Goal: Navigation & Orientation: Understand site structure

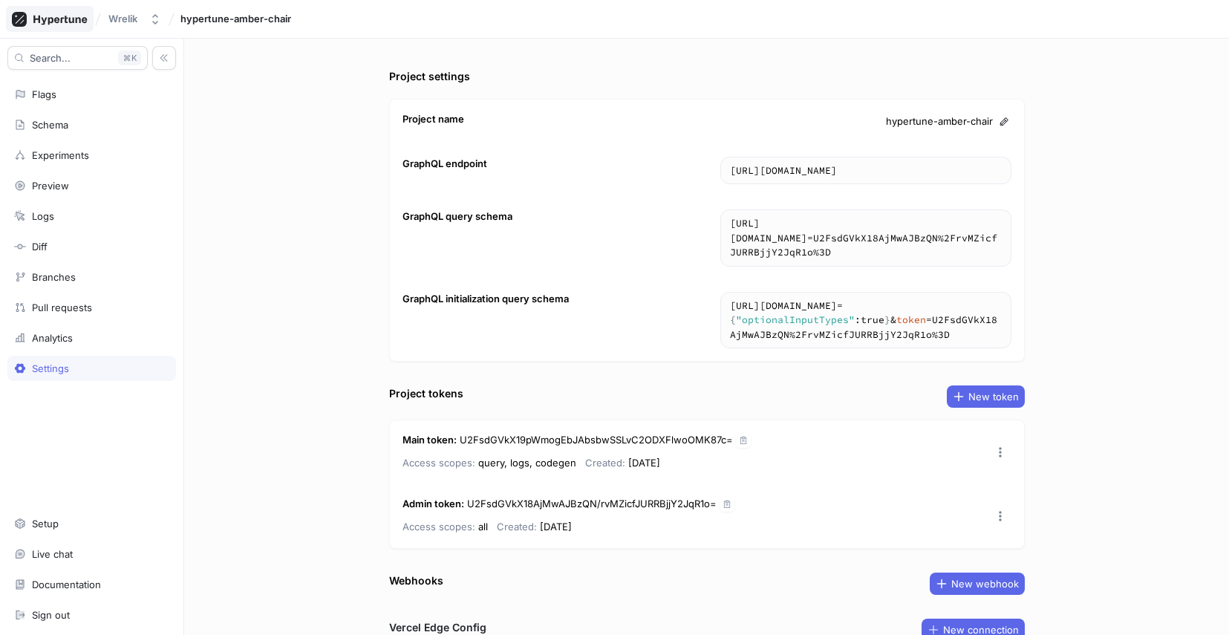
click at [82, 22] on icon at bounding box center [59, 20] width 53 height 10
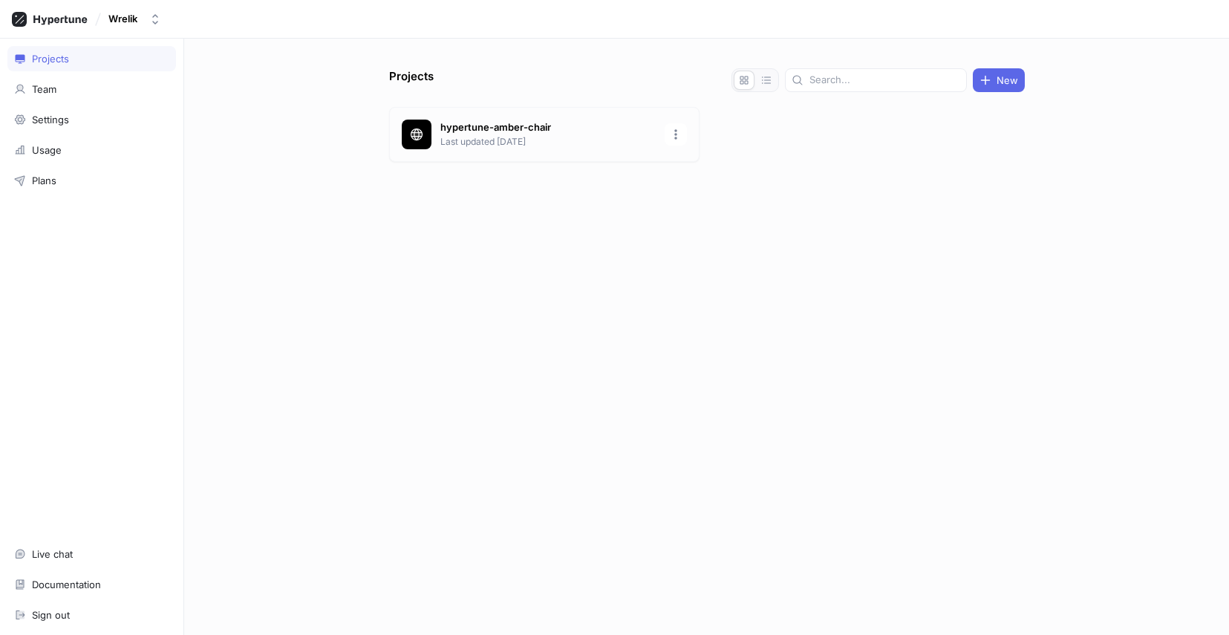
click at [566, 115] on div "hypertune-amber-chair Last updated [DATE]" at bounding box center [544, 134] width 310 height 55
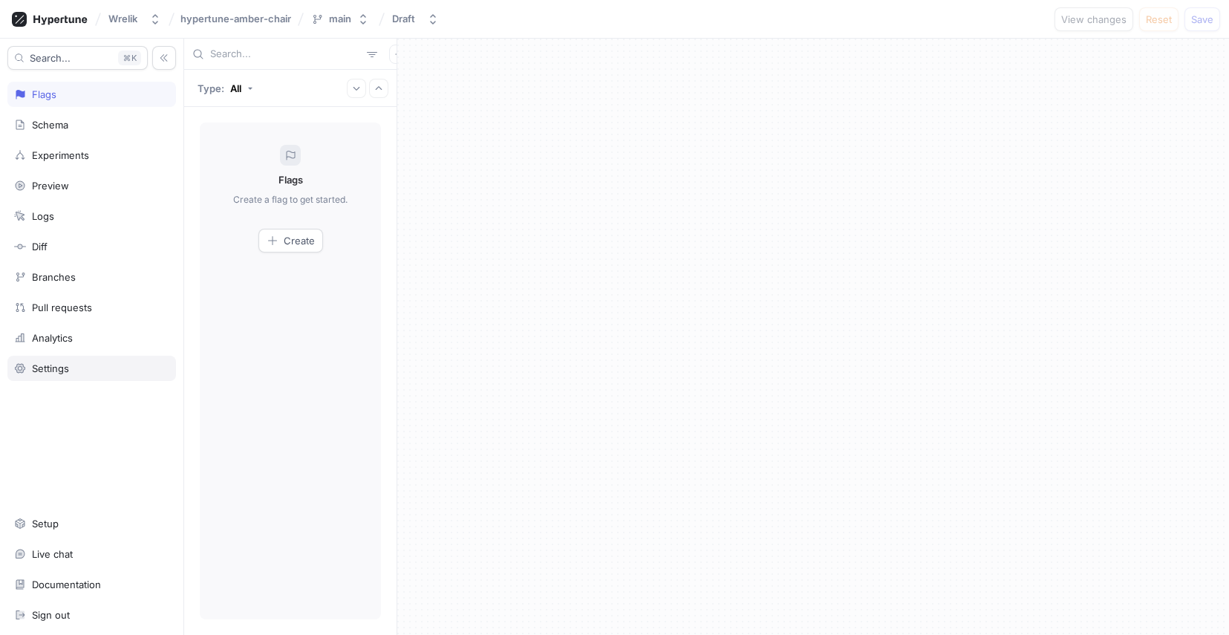
click at [55, 367] on div "Settings" at bounding box center [50, 368] width 37 height 12
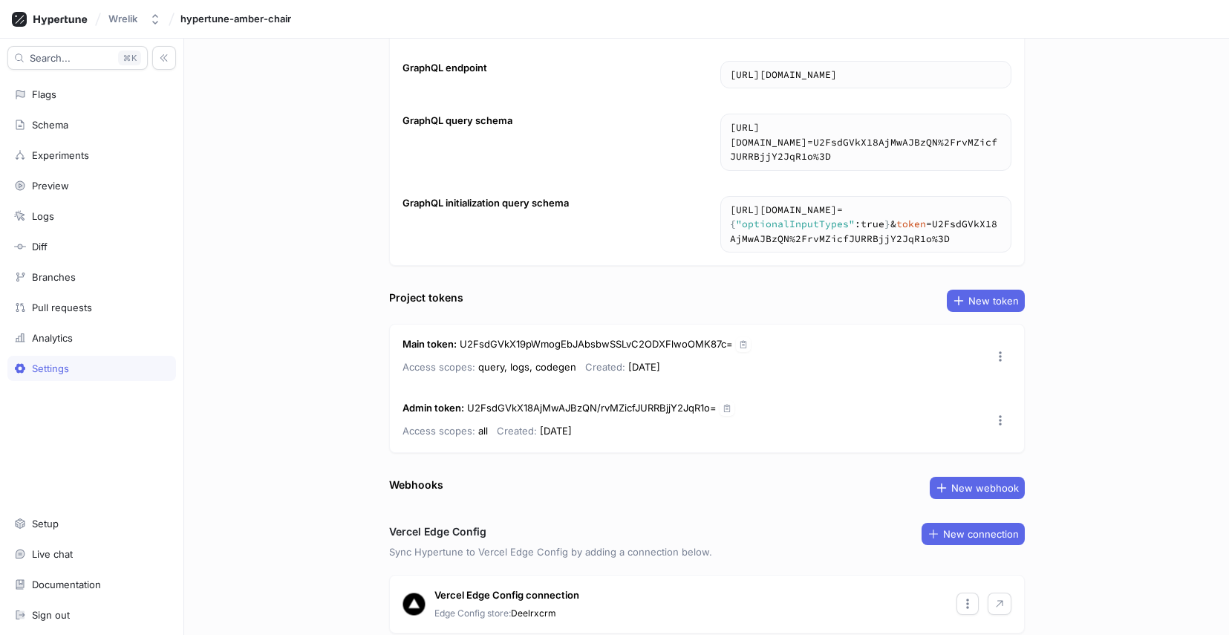
scroll to position [136, 0]
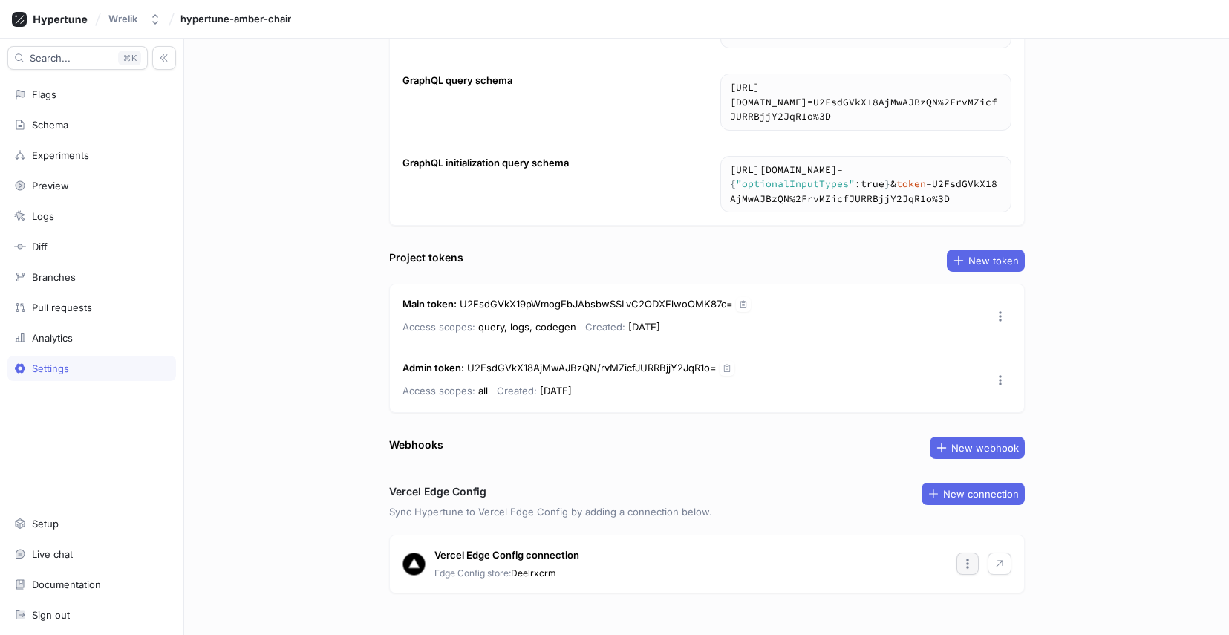
click at [957, 553] on button "button" at bounding box center [968, 564] width 22 height 22
click at [50, 518] on div "Search... K Flags Schema Experiments Preview Logs Diff Branches Pull requests A…" at bounding box center [614, 337] width 1229 height 596
click at [50, 518] on div "Setup" at bounding box center [45, 524] width 27 height 12
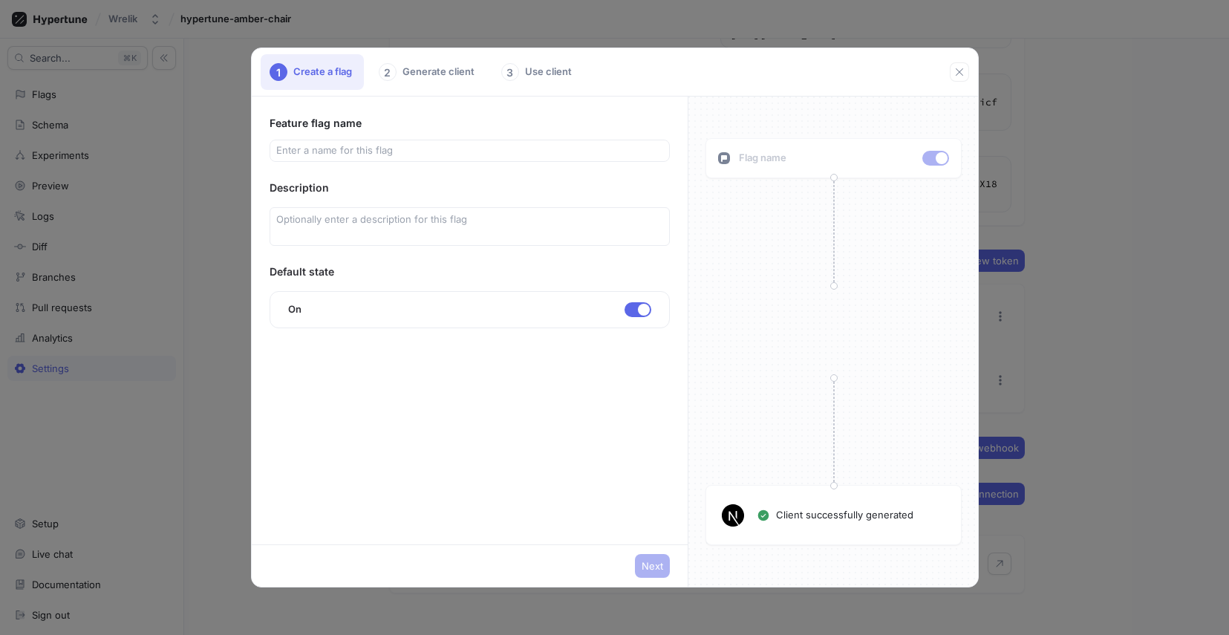
click at [412, 83] on div "2 Generate client" at bounding box center [428, 72] width 117 height 36
click at [435, 79] on div "2 Generate client" at bounding box center [428, 72] width 117 height 36
click at [527, 78] on div "3 Use client" at bounding box center [537, 72] width 91 height 36
click at [954, 74] on icon "button" at bounding box center [960, 72] width 12 height 12
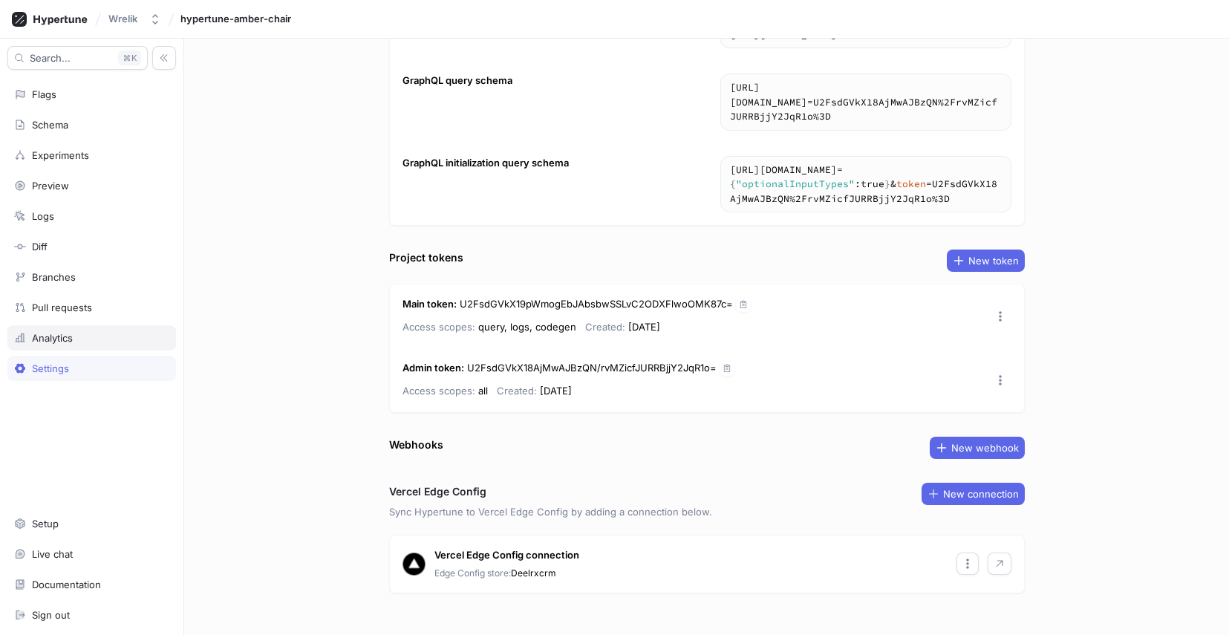
click at [107, 344] on div "Analytics" at bounding box center [91, 337] width 169 height 25
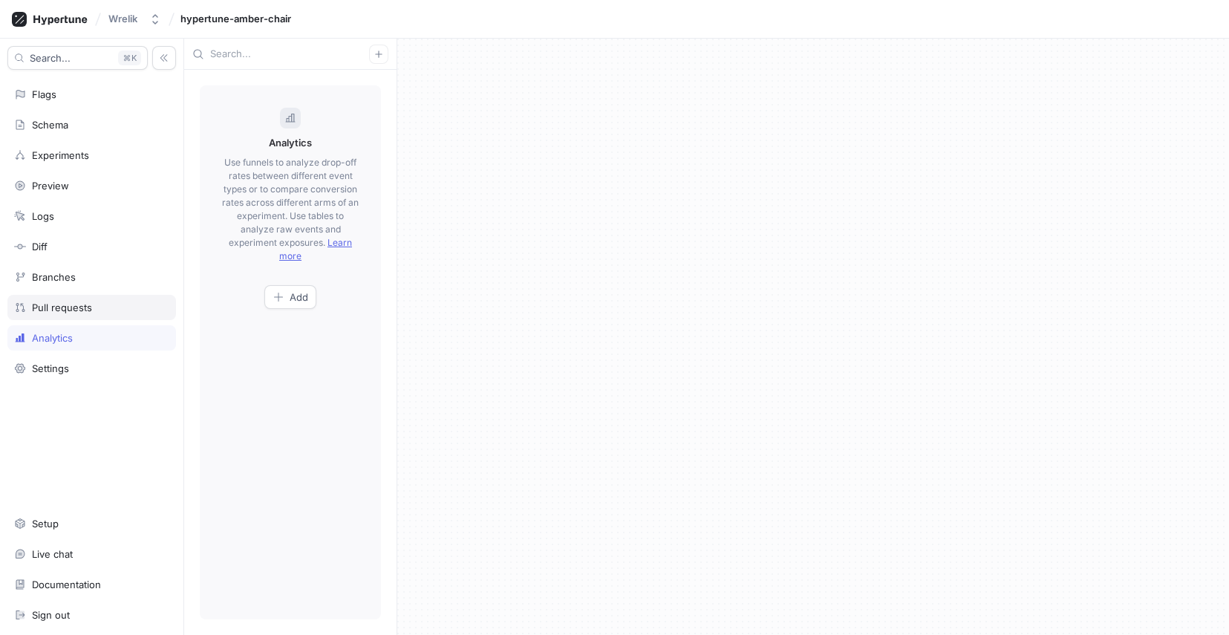
click at [101, 310] on div "Pull requests" at bounding box center [91, 308] width 155 height 12
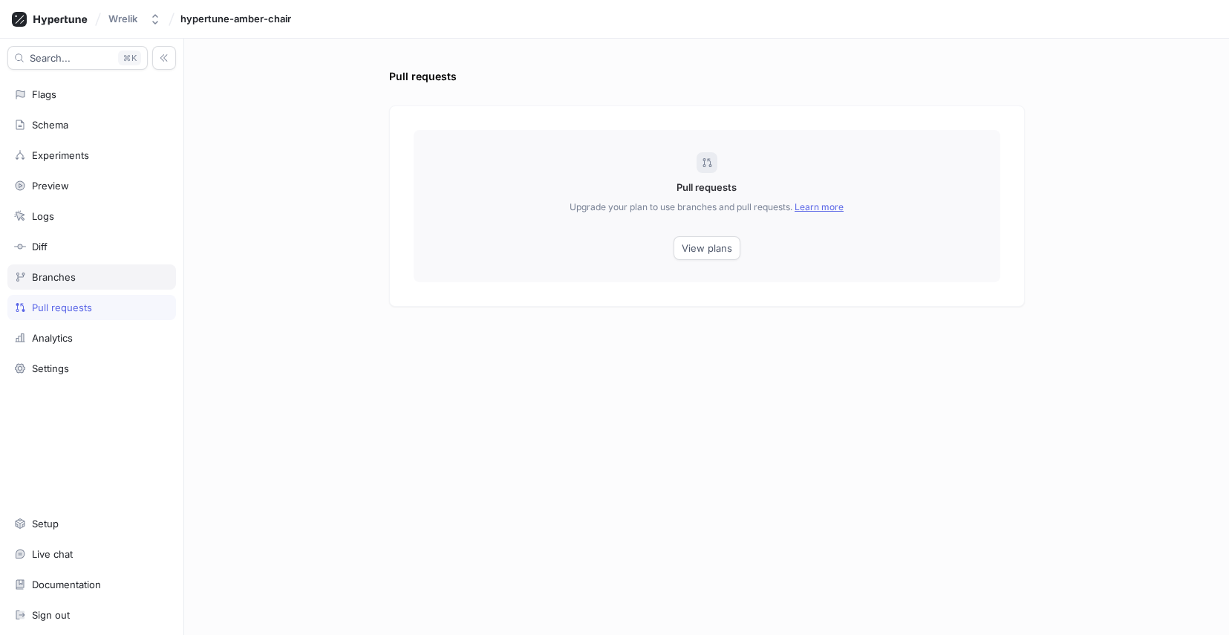
click at [89, 287] on div "Branches" at bounding box center [91, 276] width 169 height 25
click at [90, 281] on div "Branches" at bounding box center [91, 277] width 155 height 12
click at [57, 251] on div "Diff" at bounding box center [91, 247] width 155 height 12
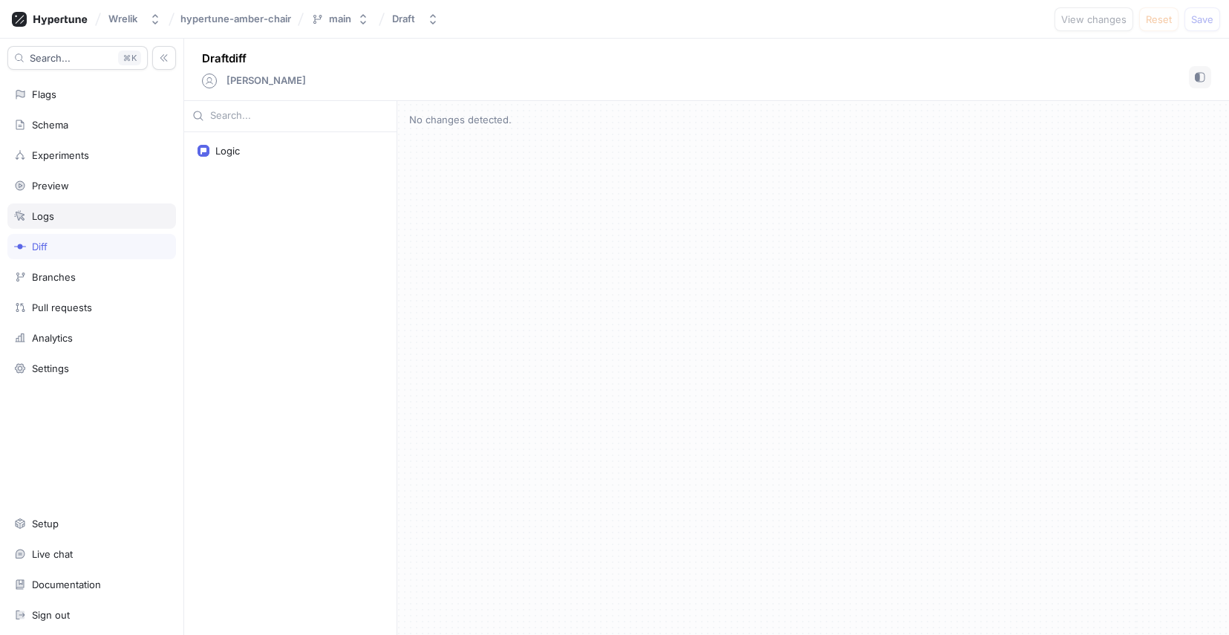
click at [65, 224] on div "Logs" at bounding box center [91, 216] width 169 height 25
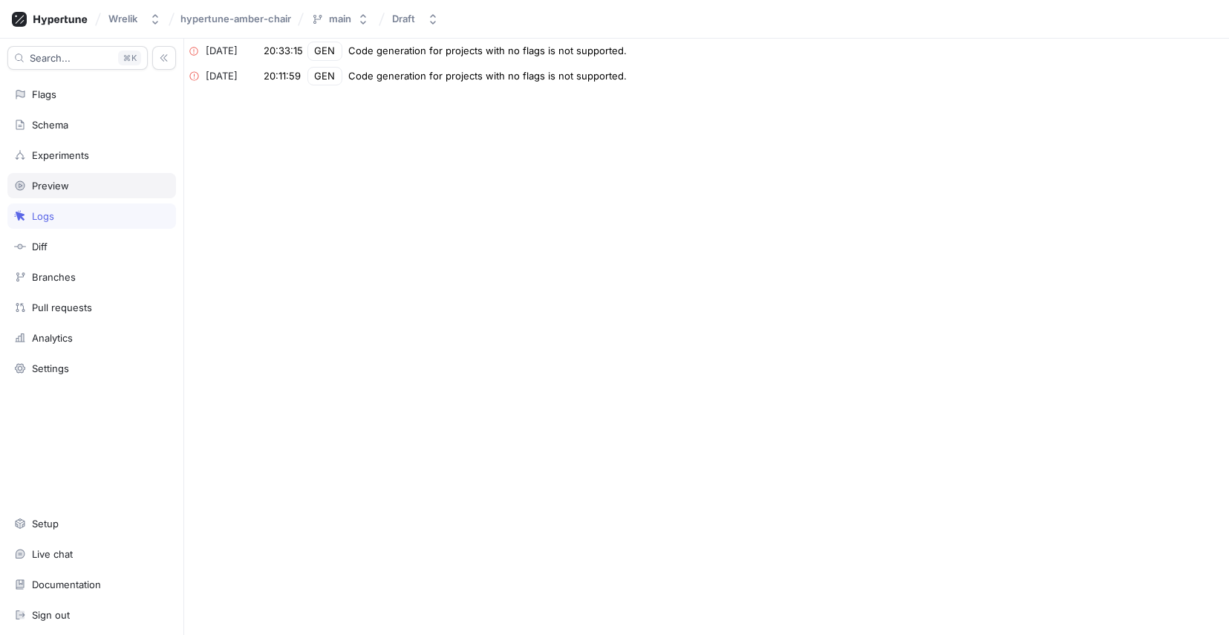
click at [88, 185] on div "Preview" at bounding box center [91, 186] width 155 height 12
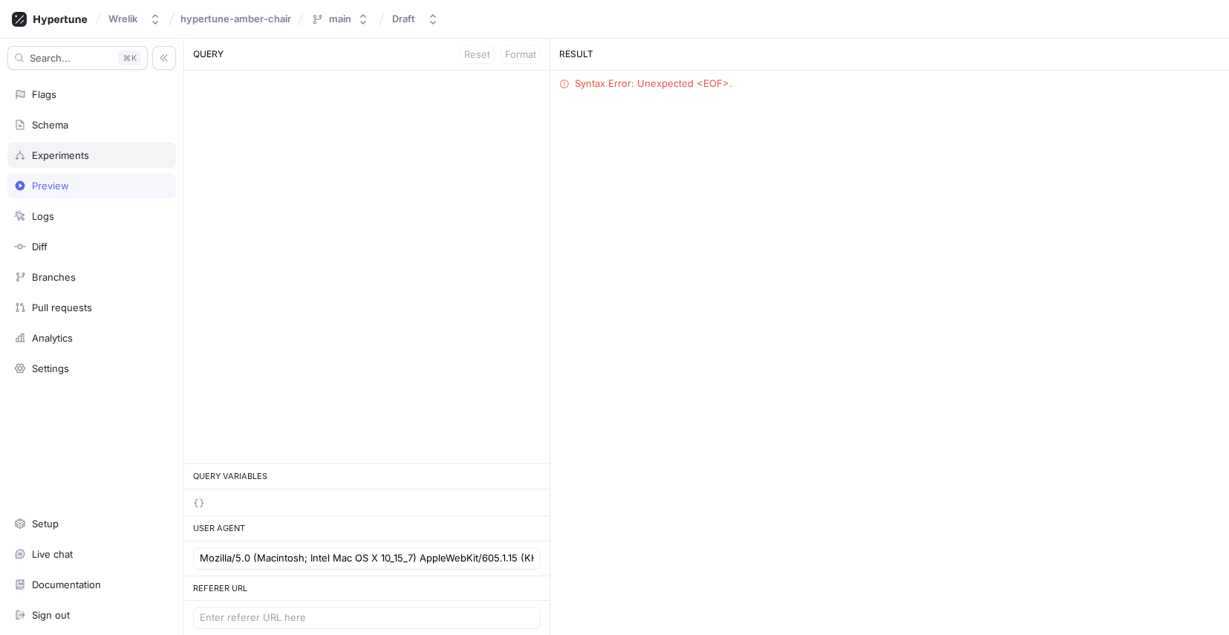
click at [119, 160] on div "Experiments" at bounding box center [91, 155] width 155 height 12
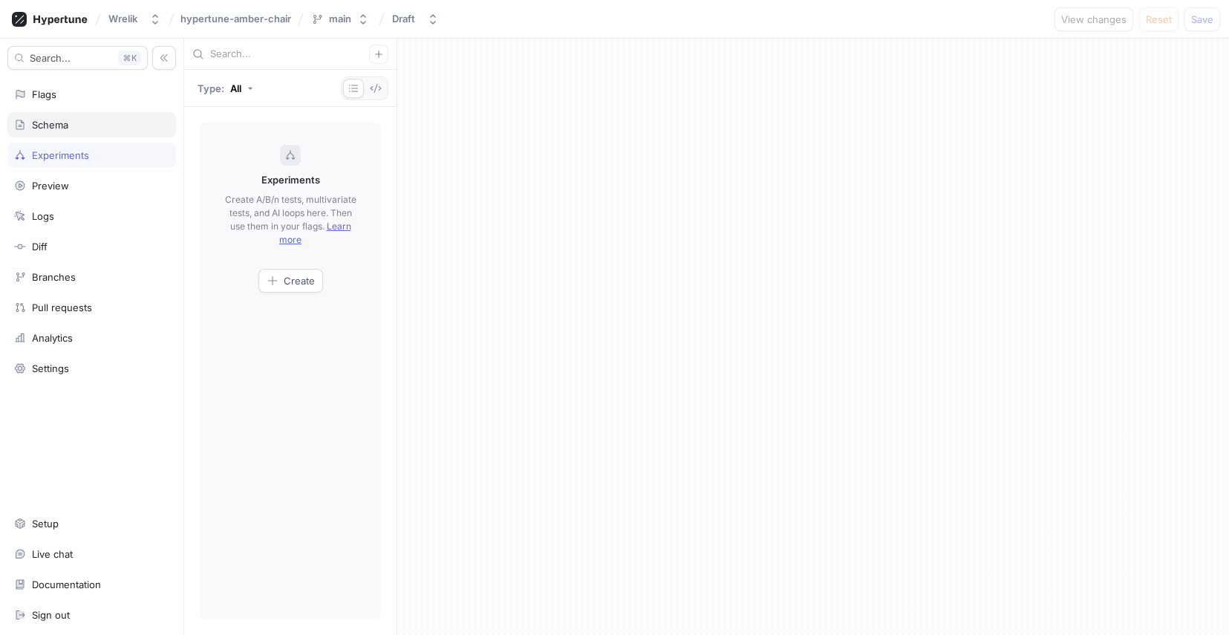
click at [104, 131] on div "Schema" at bounding box center [91, 124] width 169 height 25
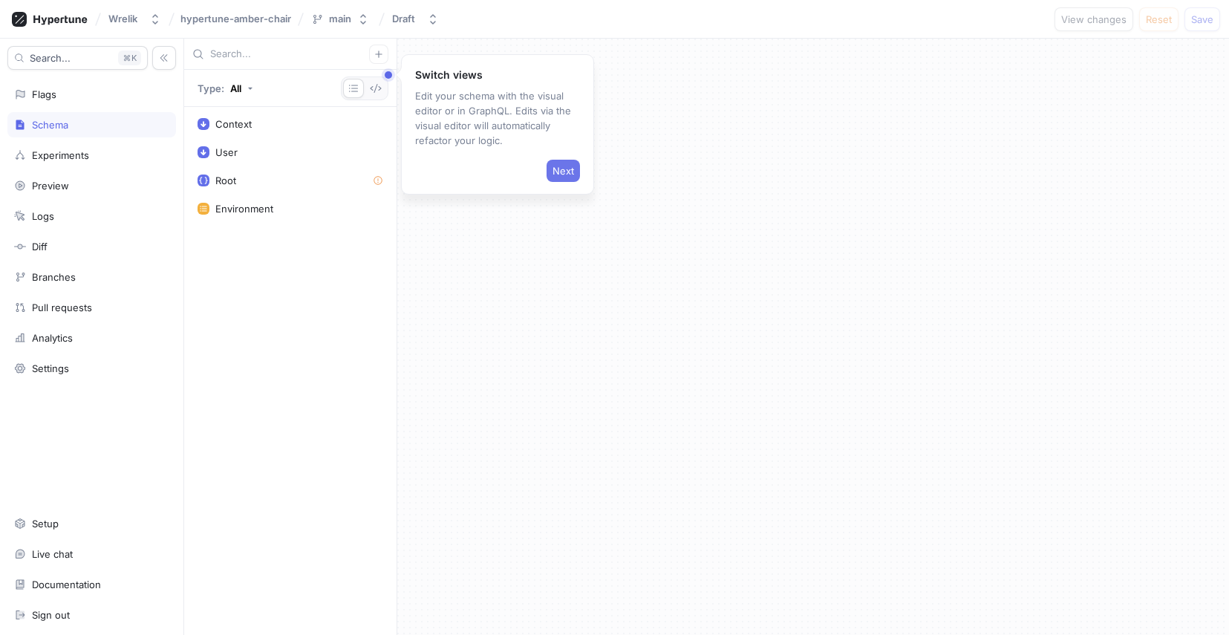
click at [557, 172] on span "Next" at bounding box center [564, 170] width 22 height 9
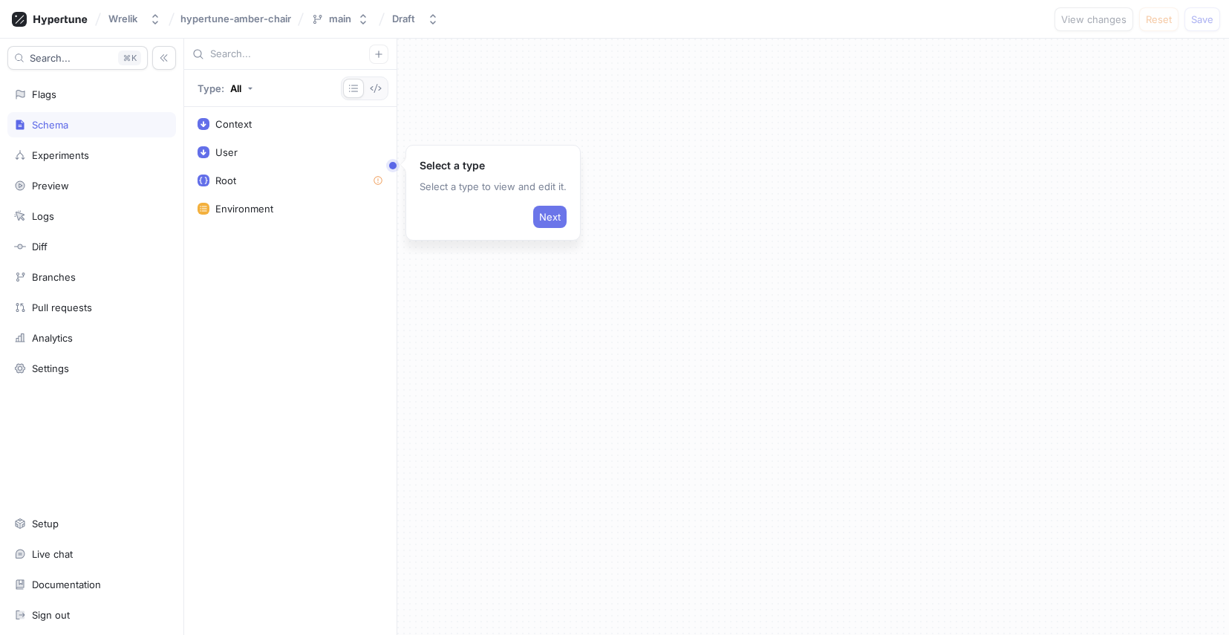
click at [545, 216] on span "Next" at bounding box center [550, 216] width 22 height 9
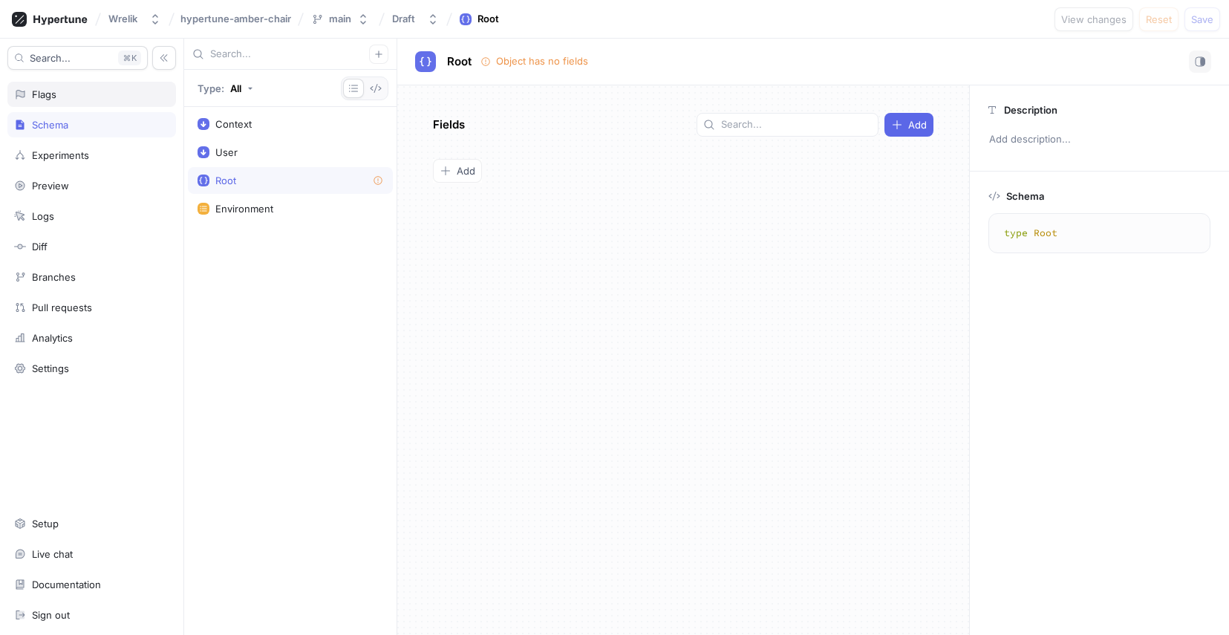
click at [101, 86] on div "Flags" at bounding box center [91, 94] width 169 height 25
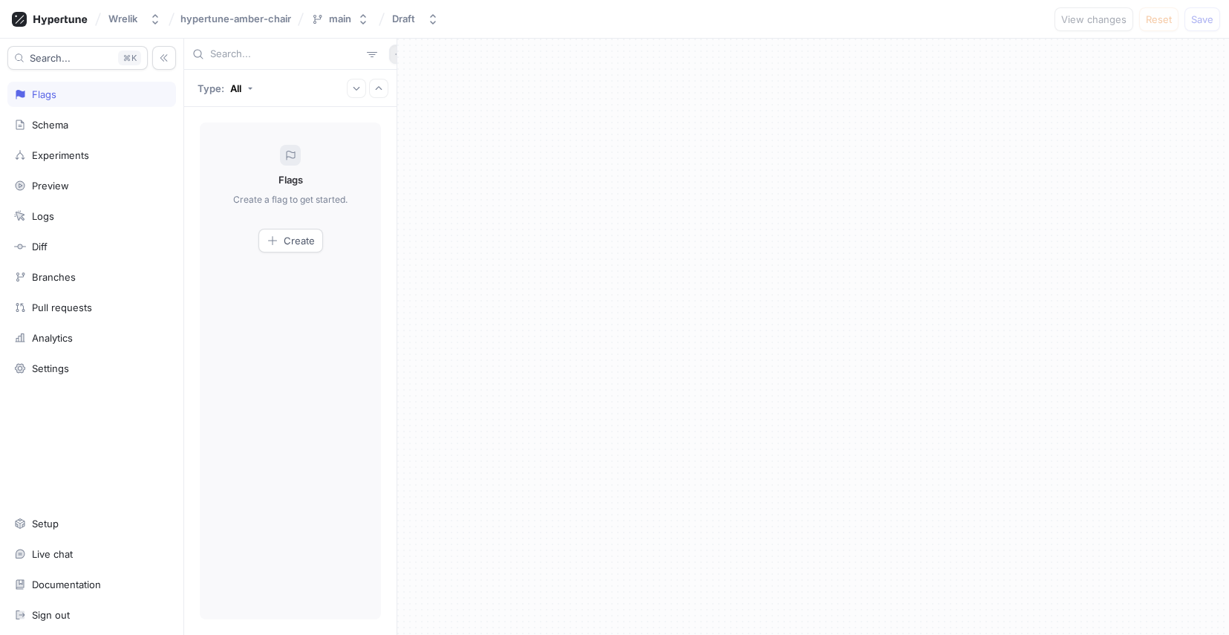
click at [389, 61] on button "button" at bounding box center [398, 54] width 19 height 19
click at [301, 344] on div "Type: All Flags Create a flag to get started. Create" at bounding box center [290, 337] width 213 height 596
click at [83, 590] on div "Documentation" at bounding box center [66, 585] width 69 height 12
